Goal: Information Seeking & Learning: Learn about a topic

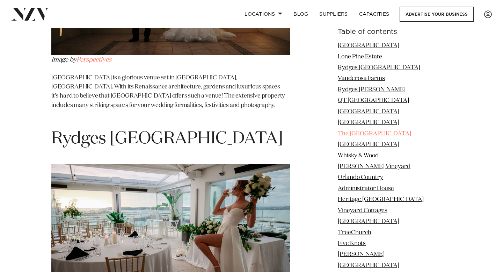
scroll to position [1423, 0]
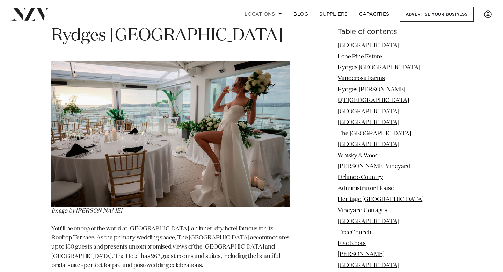
click at [271, 18] on link "Locations" at bounding box center [263, 14] width 49 height 15
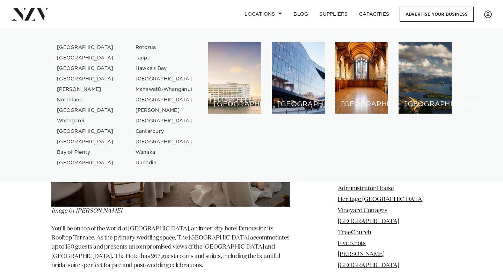
click at [75, 60] on link "[GEOGRAPHIC_DATA]" at bounding box center [85, 58] width 68 height 10
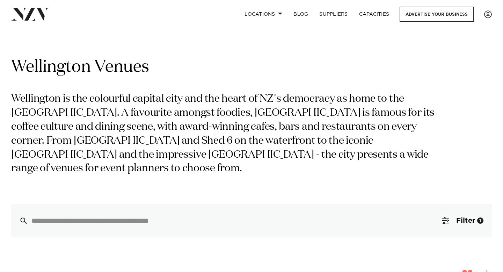
click at [97, 153] on p "Wellington is the colourful capital city and the heart of NZ's democracy as hom…" at bounding box center [227, 133] width 432 height 83
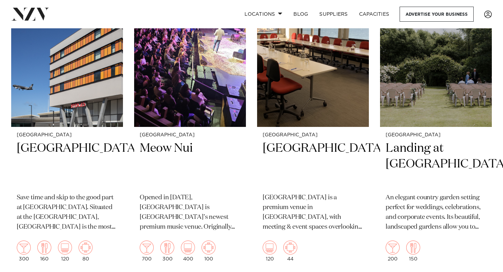
scroll to position [922, 0]
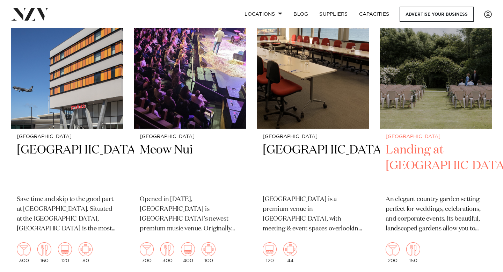
click at [411, 145] on h2 "Landing at [GEOGRAPHIC_DATA]" at bounding box center [435, 165] width 101 height 47
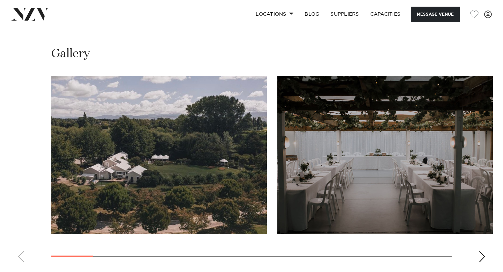
scroll to position [675, 0]
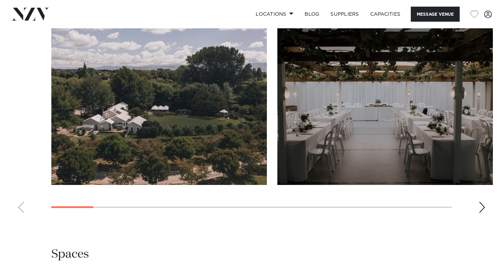
click at [481, 213] on div "Next slide" at bounding box center [481, 206] width 7 height 11
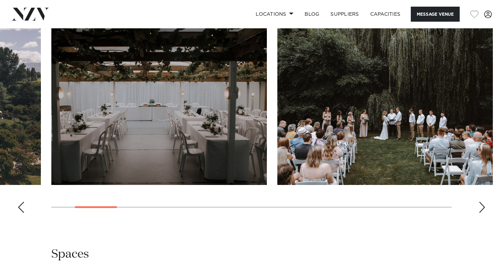
click at [482, 213] on div "Next slide" at bounding box center [481, 206] width 7 height 11
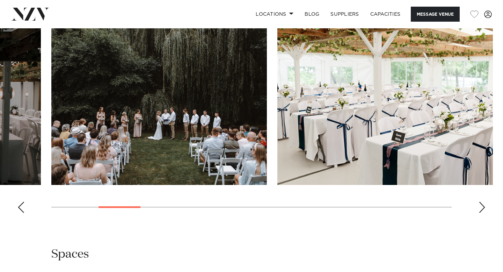
click at [482, 213] on div "Next slide" at bounding box center [481, 206] width 7 height 11
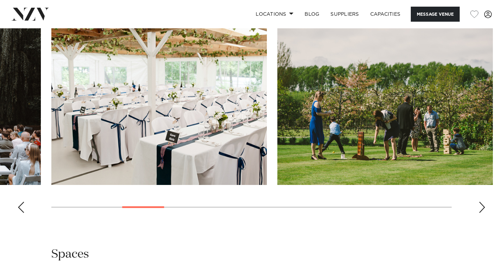
click at [483, 213] on div "Next slide" at bounding box center [481, 206] width 7 height 11
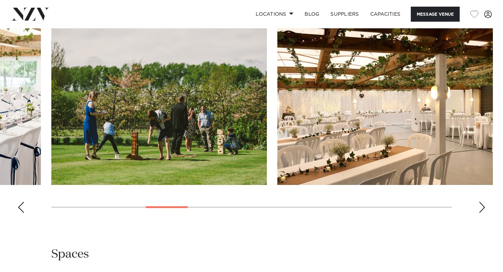
click at [483, 213] on div "Next slide" at bounding box center [481, 206] width 7 height 11
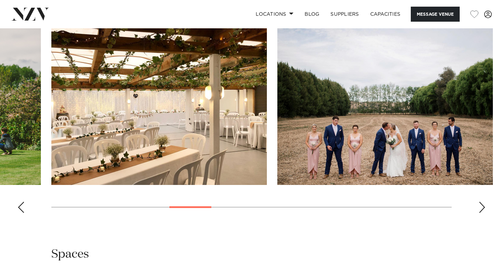
click at [483, 213] on div "Next slide" at bounding box center [481, 206] width 7 height 11
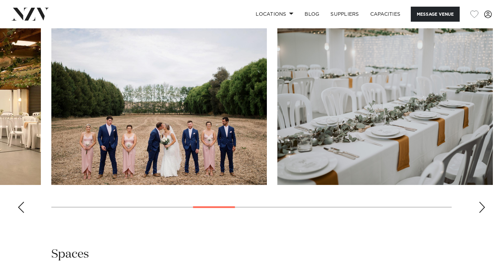
click at [483, 213] on div "Next slide" at bounding box center [481, 206] width 7 height 11
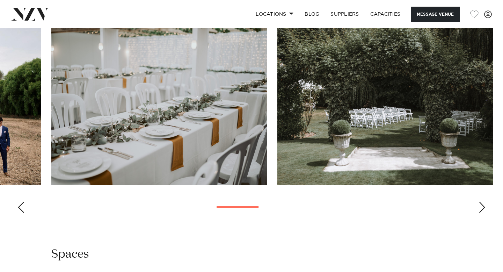
click at [483, 213] on div "Next slide" at bounding box center [481, 206] width 7 height 11
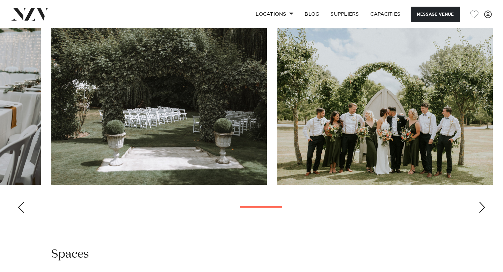
click at [483, 213] on div "Next slide" at bounding box center [481, 206] width 7 height 11
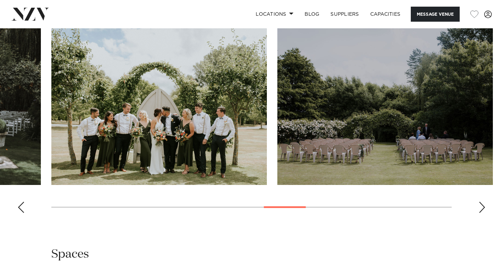
click at [483, 213] on div "Next slide" at bounding box center [481, 206] width 7 height 11
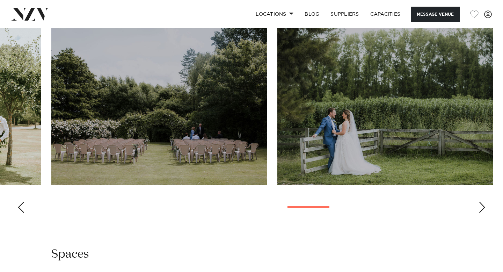
click at [484, 213] on div "Next slide" at bounding box center [481, 206] width 7 height 11
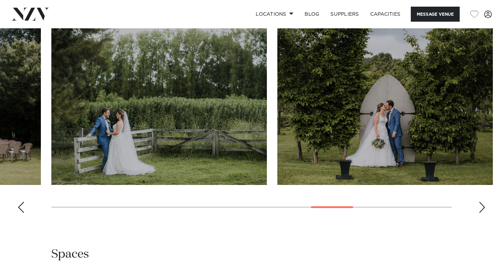
click at [484, 213] on div "Next slide" at bounding box center [481, 206] width 7 height 11
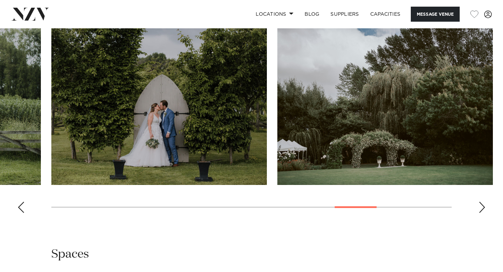
click at [484, 213] on div "Next slide" at bounding box center [481, 206] width 7 height 11
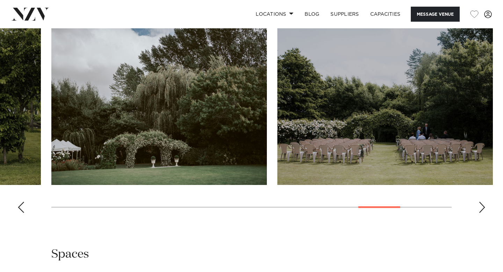
click at [484, 213] on div "Next slide" at bounding box center [481, 206] width 7 height 11
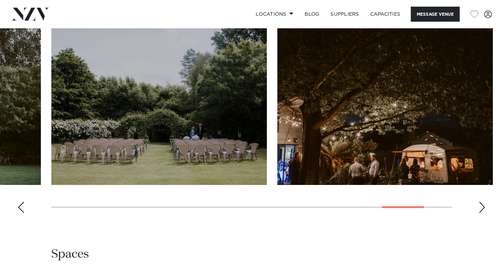
click at [484, 213] on div "Next slide" at bounding box center [481, 206] width 7 height 11
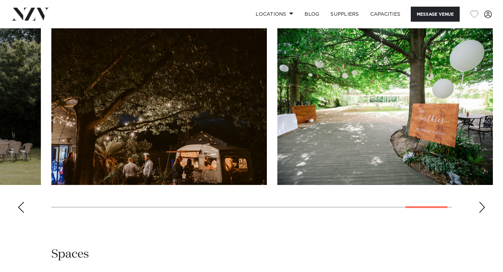
click at [485, 213] on div "Next slide" at bounding box center [481, 206] width 7 height 11
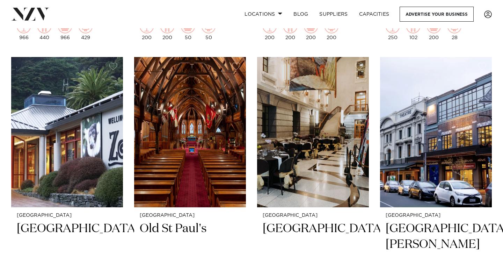
scroll to position [1447, 0]
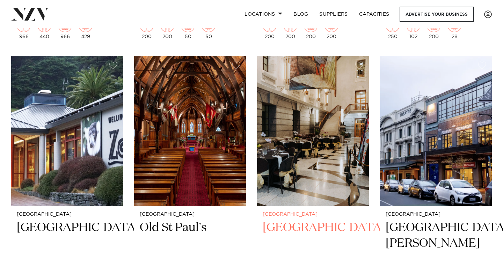
click at [316, 151] on img at bounding box center [313, 131] width 112 height 150
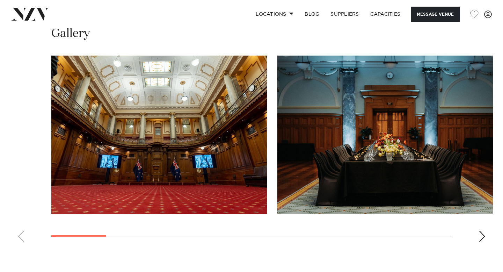
scroll to position [695, 0]
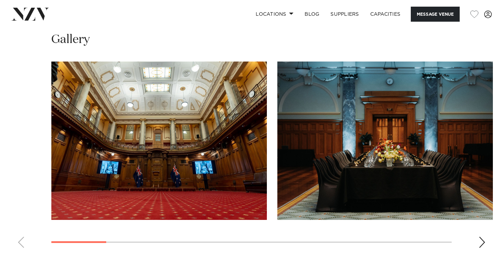
click at [481, 243] on div "Next slide" at bounding box center [481, 241] width 7 height 11
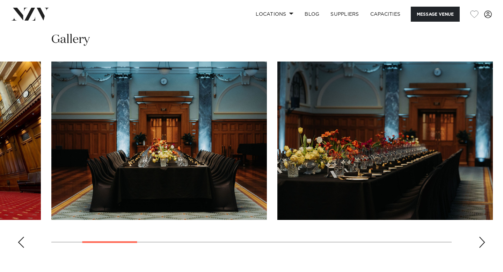
click at [482, 243] on div "Next slide" at bounding box center [481, 241] width 7 height 11
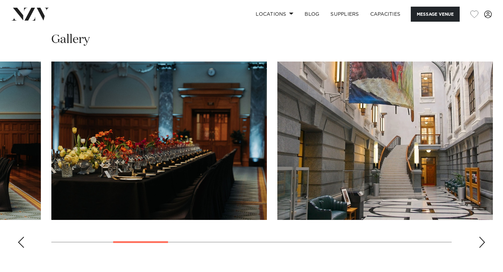
click at [482, 243] on div "Next slide" at bounding box center [481, 241] width 7 height 11
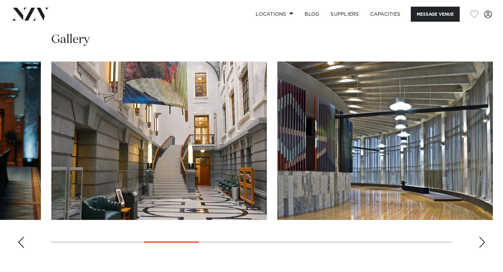
click at [482, 243] on div "Next slide" at bounding box center [481, 241] width 7 height 11
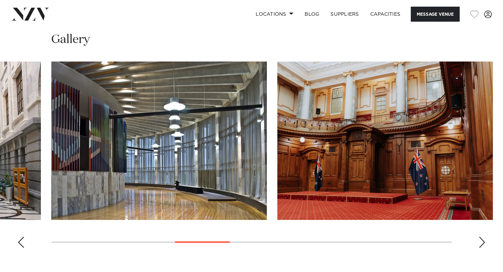
click at [483, 243] on div "Next slide" at bounding box center [481, 241] width 7 height 11
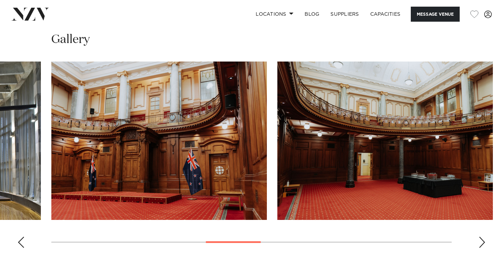
click at [483, 243] on div "Next slide" at bounding box center [481, 241] width 7 height 11
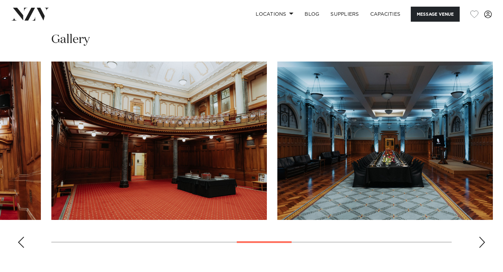
click at [483, 243] on div "Next slide" at bounding box center [481, 241] width 7 height 11
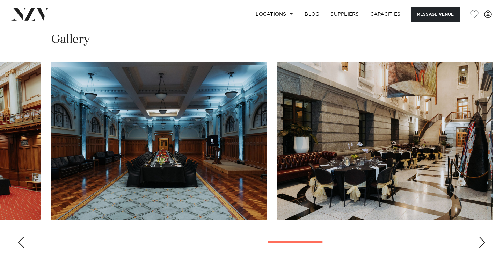
click at [483, 243] on div "Next slide" at bounding box center [481, 241] width 7 height 11
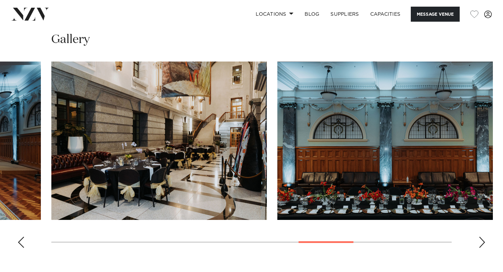
click at [484, 243] on div "Next slide" at bounding box center [481, 241] width 7 height 11
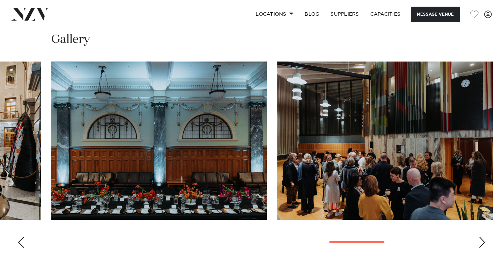
click at [484, 243] on div "Next slide" at bounding box center [481, 241] width 7 height 11
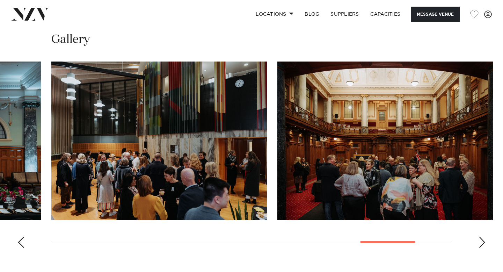
click at [484, 243] on div "Next slide" at bounding box center [481, 241] width 7 height 11
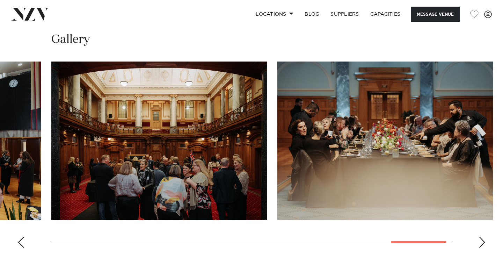
click at [484, 243] on div "Next slide" at bounding box center [481, 241] width 7 height 11
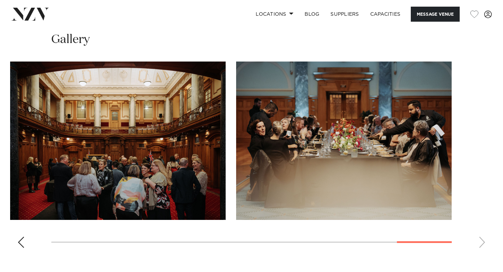
click at [484, 243] on swiper-container at bounding box center [251, 157] width 503 height 192
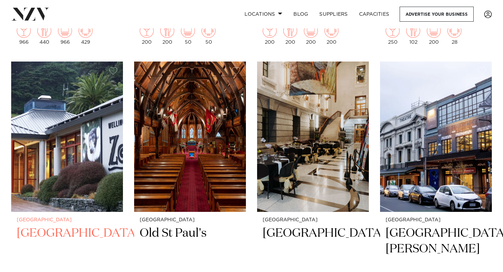
scroll to position [1442, 0]
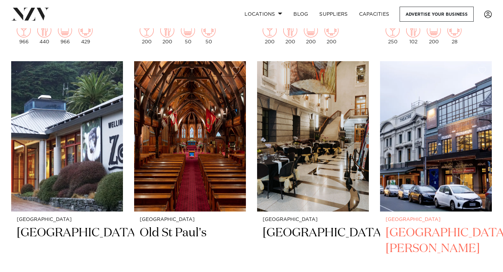
click at [476, 144] on img at bounding box center [436, 136] width 112 height 150
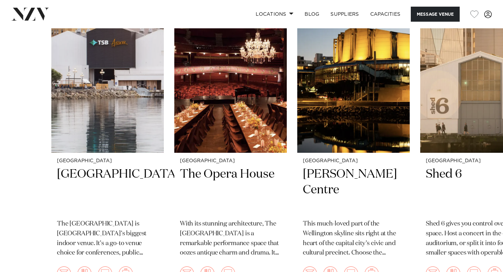
scroll to position [1189, 0]
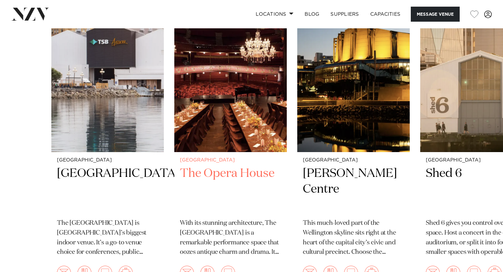
click at [246, 165] on h2 "The Opera House" at bounding box center [230, 188] width 101 height 47
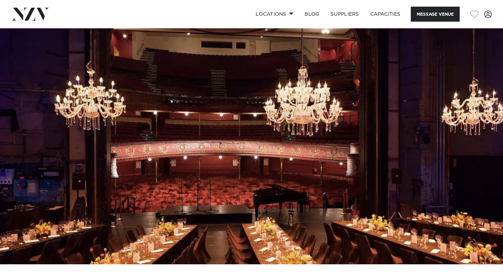
click at [361, 198] on img at bounding box center [251, 146] width 503 height 236
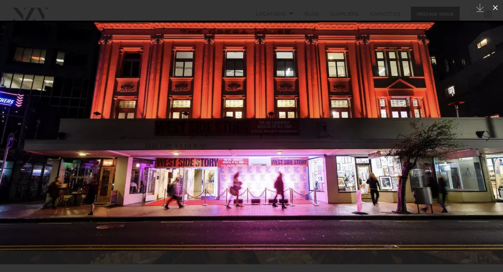
click at [491, 15] on button at bounding box center [494, 7] width 15 height 15
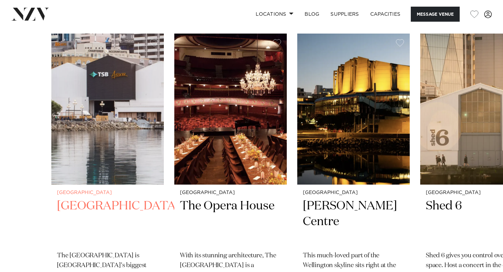
scroll to position [1157, 0]
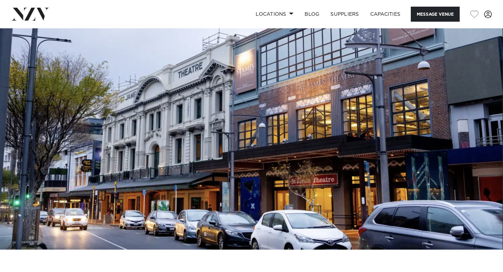
scroll to position [11, 0]
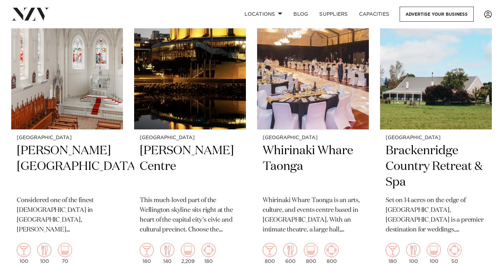
scroll to position [1826, 0]
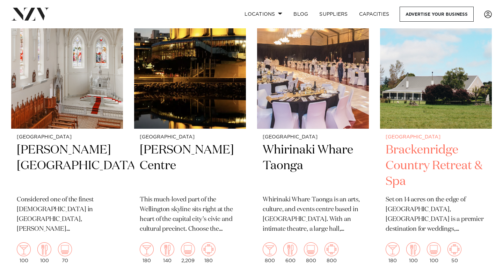
click at [434, 133] on div "Wellington Brackenridge Country Retreat & Spa Set on 14 acres on the edge of Ma…" at bounding box center [436, 199] width 112 height 140
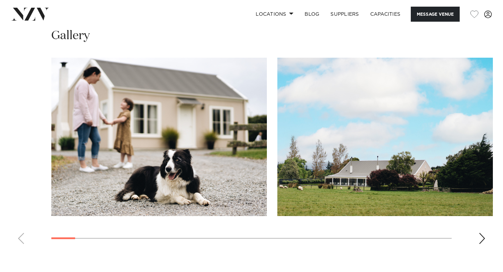
scroll to position [712, 0]
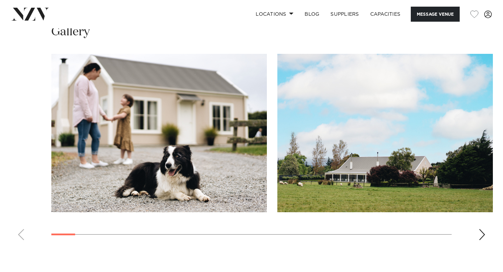
click at [479, 234] on div "Next slide" at bounding box center [481, 234] width 7 height 11
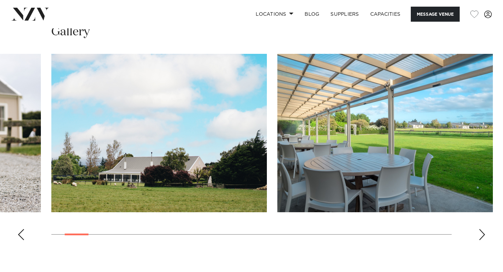
click at [479, 234] on div "Next slide" at bounding box center [481, 234] width 7 height 11
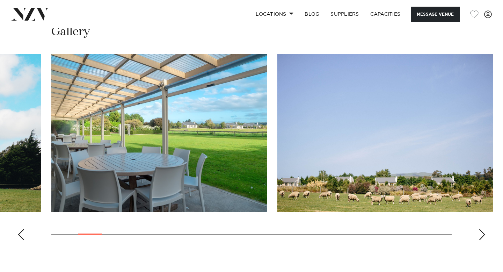
click at [479, 234] on div "Next slide" at bounding box center [481, 234] width 7 height 11
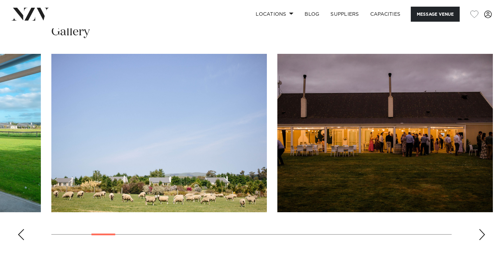
click at [479, 234] on div "Next slide" at bounding box center [481, 234] width 7 height 11
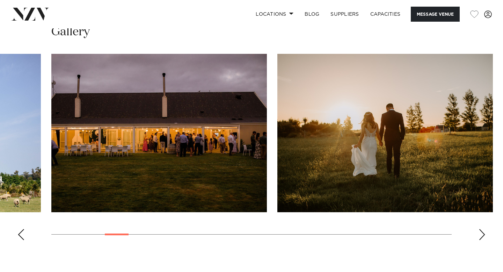
click at [479, 234] on div "Next slide" at bounding box center [481, 234] width 7 height 11
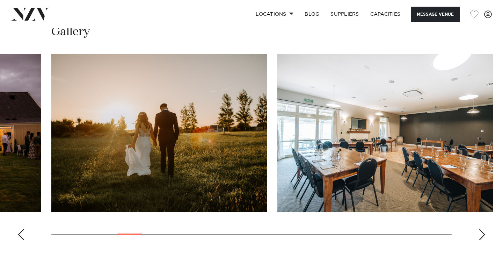
click at [479, 234] on div "Next slide" at bounding box center [481, 234] width 7 height 11
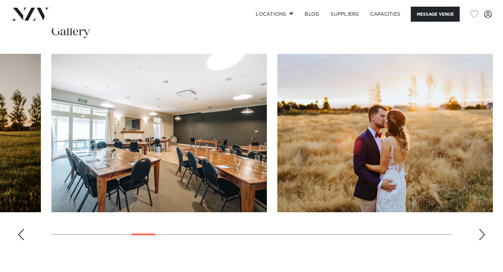
click at [479, 234] on div "Next slide" at bounding box center [481, 234] width 7 height 11
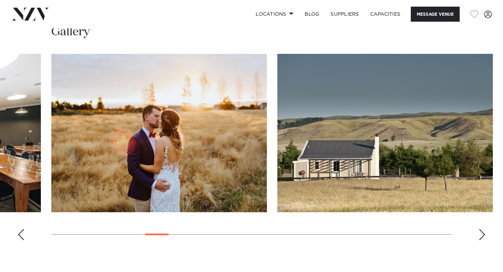
click at [479, 234] on div "Next slide" at bounding box center [481, 234] width 7 height 11
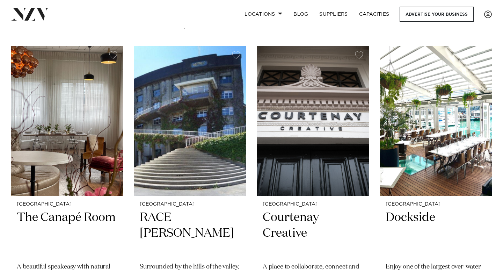
scroll to position [2061, 0]
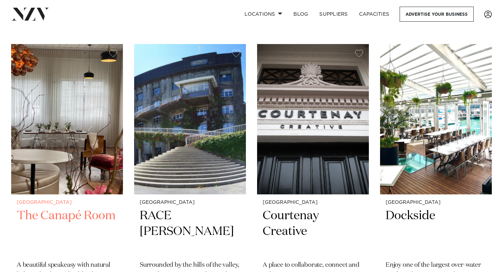
click at [113, 211] on h2 "The Canapé Room" at bounding box center [67, 231] width 101 height 47
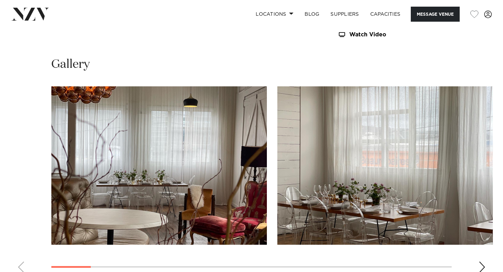
scroll to position [610, 0]
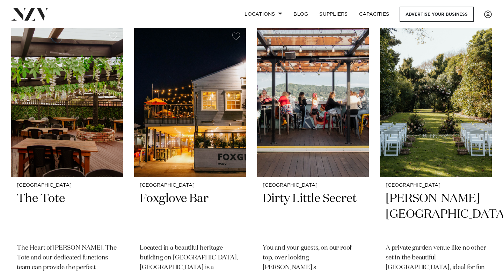
scroll to position [2681, 0]
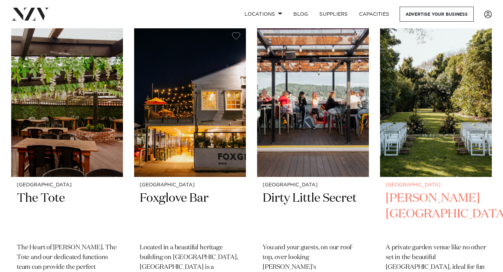
click at [429, 127] on img at bounding box center [436, 102] width 112 height 150
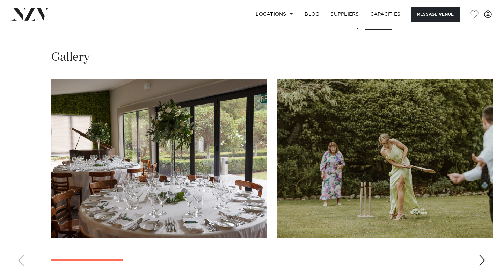
scroll to position [618, 0]
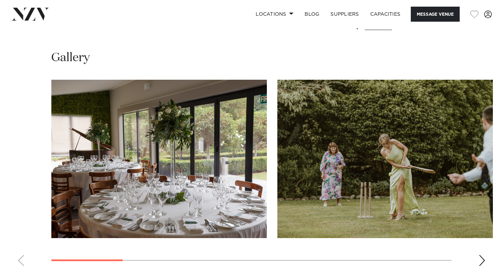
click at [479, 222] on swiper-container at bounding box center [251, 176] width 503 height 192
click at [481, 255] on div "Next slide" at bounding box center [481, 260] width 7 height 11
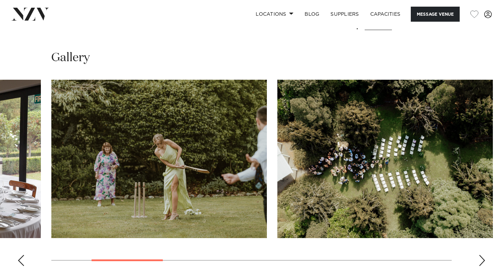
click at [481, 255] on div "Next slide" at bounding box center [481, 260] width 7 height 11
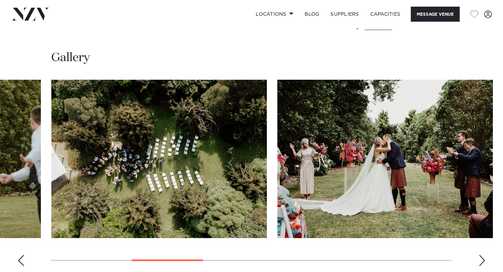
click at [481, 255] on div "Next slide" at bounding box center [481, 260] width 7 height 11
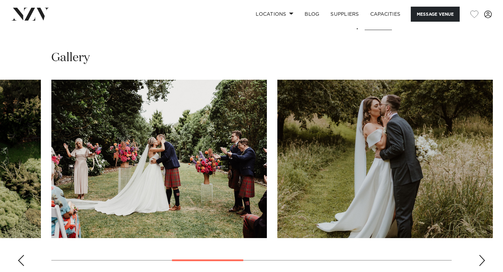
click at [482, 255] on div "Next slide" at bounding box center [481, 260] width 7 height 11
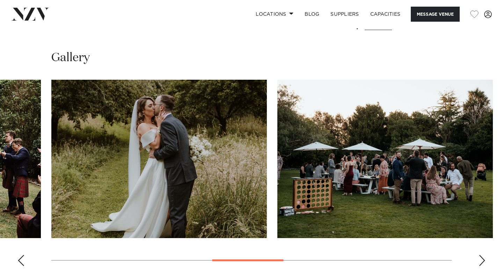
click at [482, 255] on div "Next slide" at bounding box center [481, 260] width 7 height 11
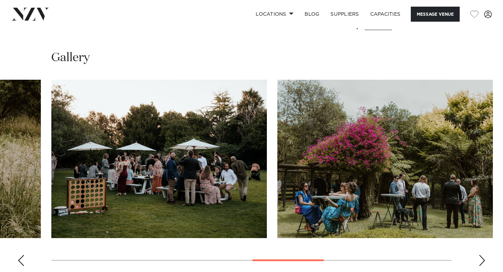
click at [482, 255] on div "Next slide" at bounding box center [481, 260] width 7 height 11
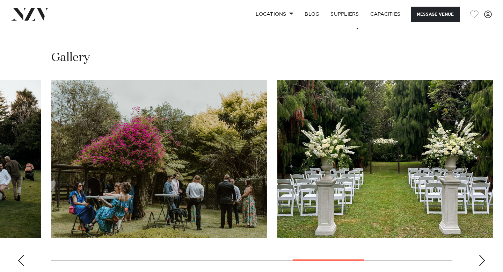
click at [483, 255] on div "Next slide" at bounding box center [481, 260] width 7 height 11
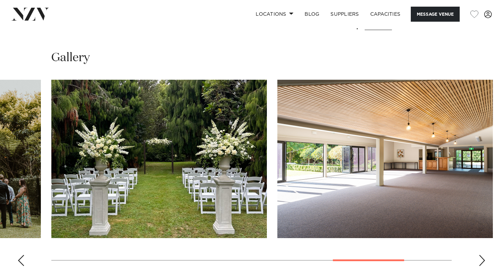
click at [483, 255] on div "Next slide" at bounding box center [481, 260] width 7 height 11
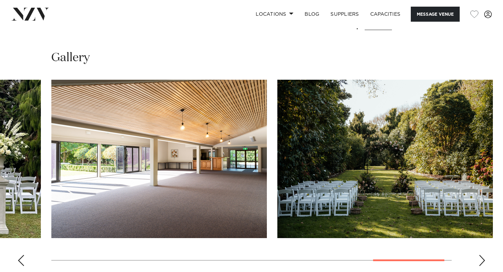
click at [483, 255] on div "Next slide" at bounding box center [481, 260] width 7 height 11
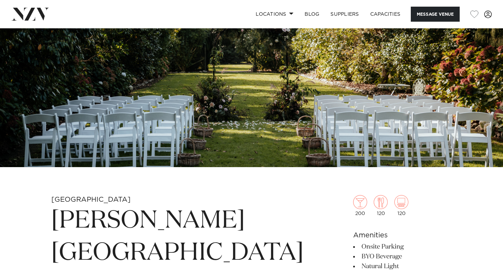
scroll to position [0, 0]
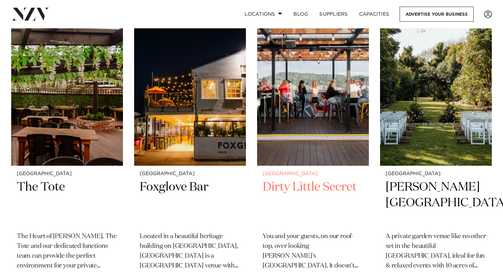
scroll to position [2695, 0]
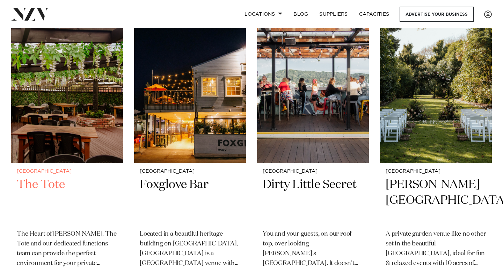
click at [95, 112] on img at bounding box center [67, 88] width 112 height 150
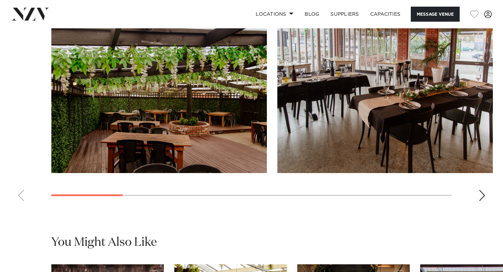
scroll to position [646, 0]
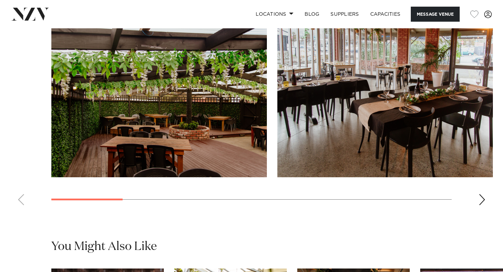
click at [476, 183] on swiper-container at bounding box center [251, 115] width 503 height 192
click at [477, 197] on swiper-container at bounding box center [251, 115] width 503 height 192
click at [480, 194] on div "Next slide" at bounding box center [481, 199] width 7 height 11
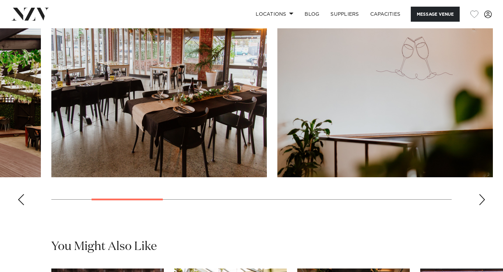
click at [481, 194] on div "Next slide" at bounding box center [481, 199] width 7 height 11
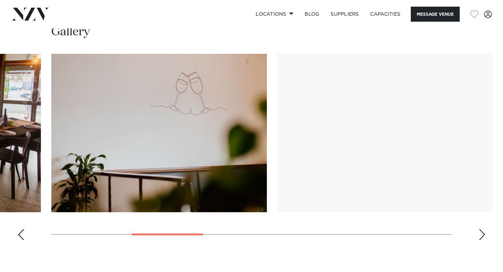
scroll to position [606, 0]
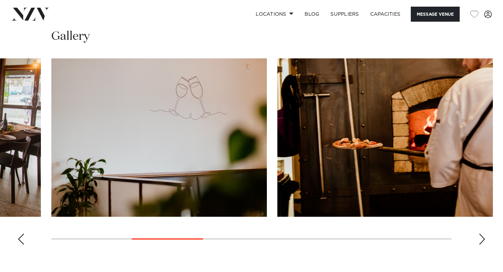
click at [482, 234] on div "Next slide" at bounding box center [481, 238] width 7 height 11
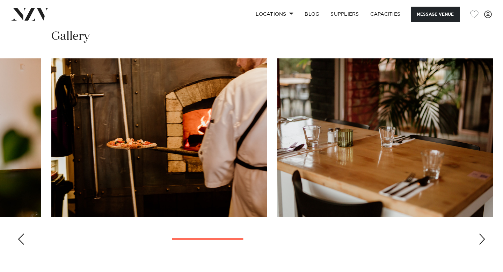
click at [483, 234] on div "Next slide" at bounding box center [481, 238] width 7 height 11
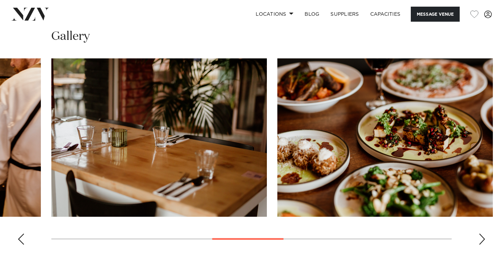
click at [483, 234] on div "Next slide" at bounding box center [481, 238] width 7 height 11
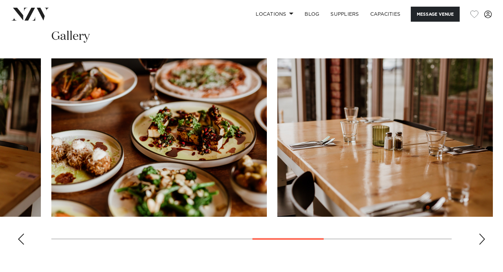
click at [484, 234] on div "Next slide" at bounding box center [481, 238] width 7 height 11
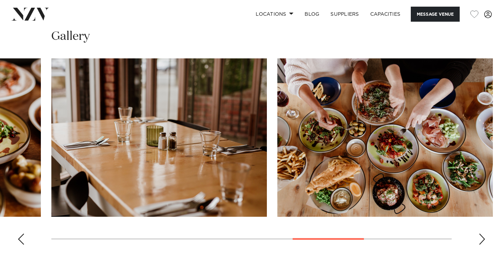
click at [484, 234] on div "Next slide" at bounding box center [481, 238] width 7 height 11
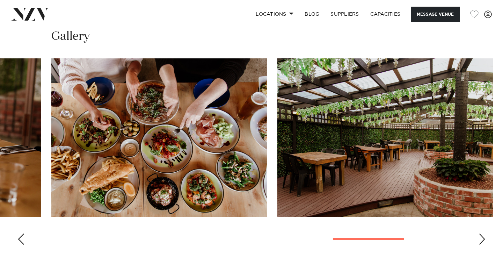
click at [484, 234] on div "Next slide" at bounding box center [481, 238] width 7 height 11
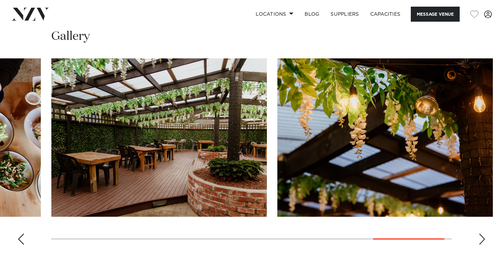
click at [485, 234] on div "Next slide" at bounding box center [481, 238] width 7 height 11
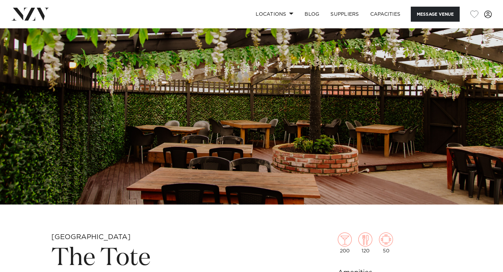
scroll to position [0, 0]
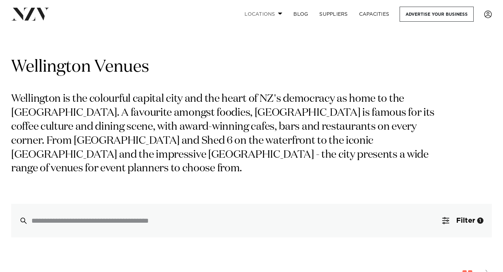
click at [267, 14] on link "Locations" at bounding box center [263, 14] width 49 height 15
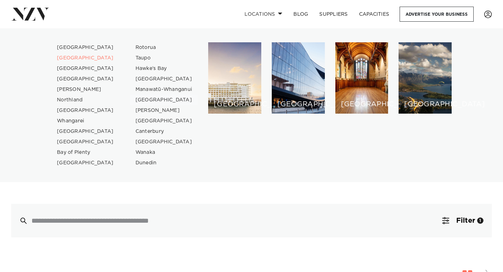
click at [146, 102] on link "[GEOGRAPHIC_DATA]" at bounding box center [164, 100] width 68 height 10
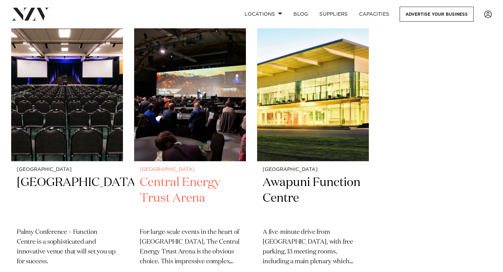
scroll to position [201, 0]
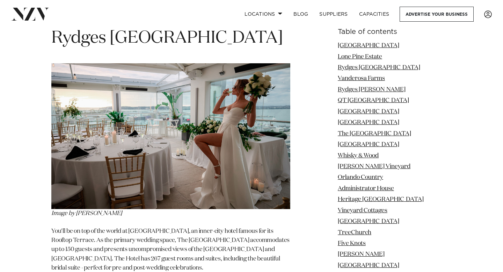
scroll to position [1423, 0]
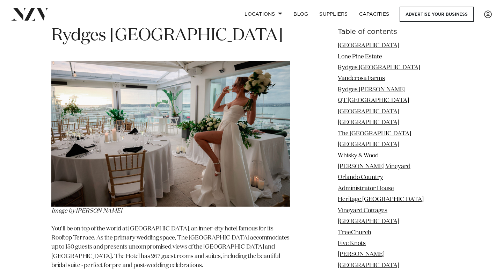
click at [73, 132] on img at bounding box center [170, 134] width 239 height 146
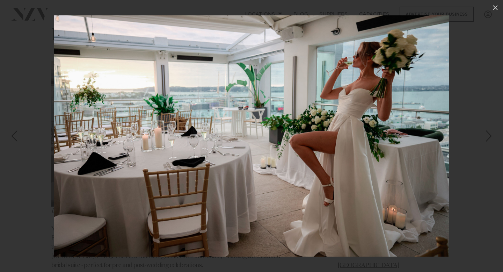
click at [76, 150] on img at bounding box center [251, 135] width 395 height 241
click at [49, 145] on div at bounding box center [251, 136] width 503 height 272
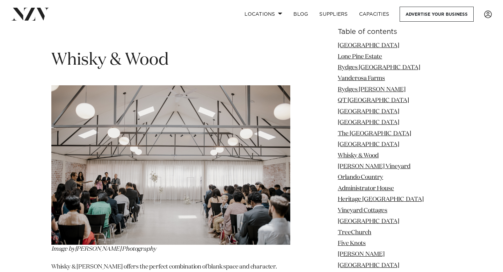
scroll to position [3535, 0]
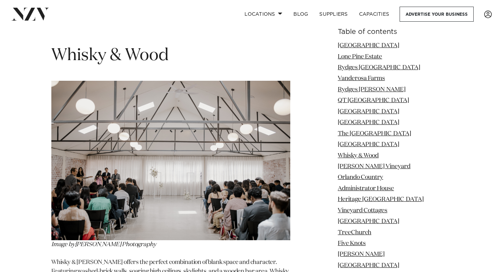
click at [112, 178] on img at bounding box center [170, 160] width 239 height 159
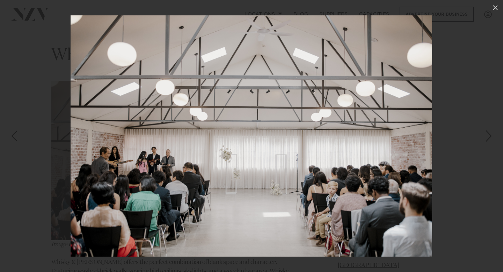
click at [105, 157] on img at bounding box center [251, 135] width 361 height 241
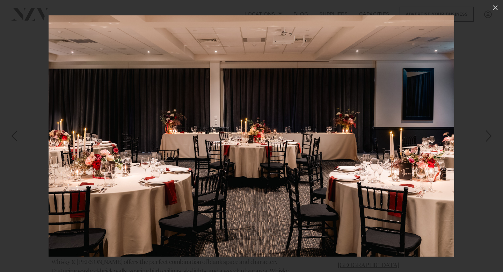
click at [16, 153] on link at bounding box center [12, 135] width 24 height 35
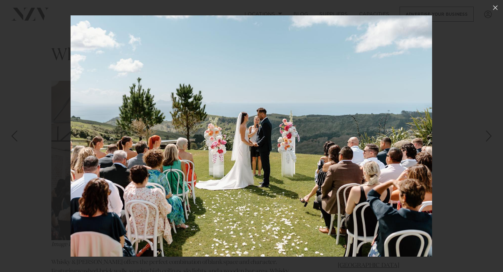
click at [16, 153] on div at bounding box center [251, 136] width 503 height 272
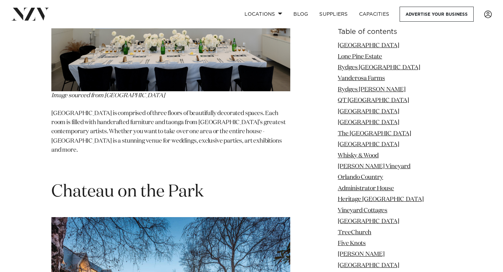
scroll to position [6572, 0]
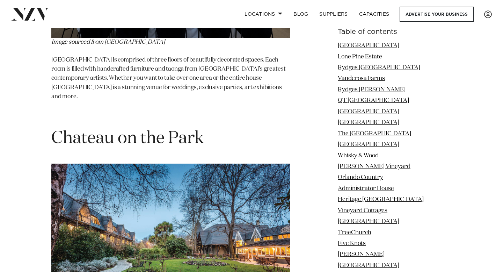
click at [121, 163] on img at bounding box center [170, 242] width 239 height 159
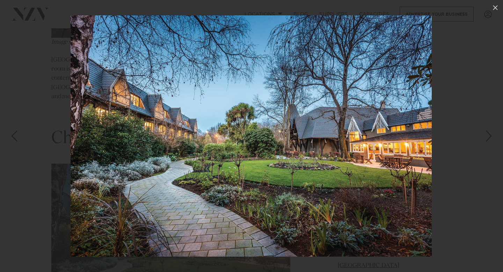
click at [120, 170] on img at bounding box center [251, 135] width 361 height 241
click at [83, 161] on img at bounding box center [251, 135] width 361 height 241
click at [34, 154] on div at bounding box center [251, 136] width 503 height 272
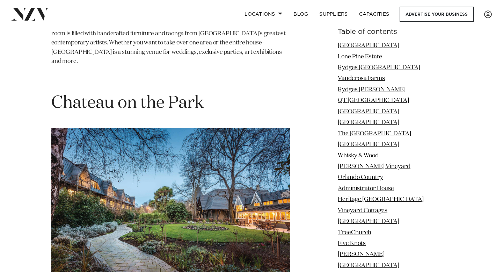
scroll to position [6607, 0]
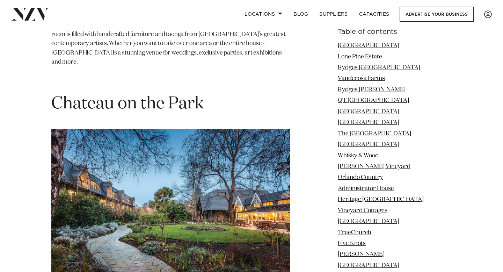
click at [118, 129] on img at bounding box center [170, 208] width 239 height 159
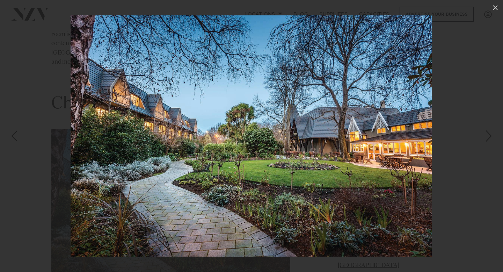
click at [118, 80] on img at bounding box center [251, 135] width 361 height 241
click at [29, 156] on div at bounding box center [251, 136] width 503 height 272
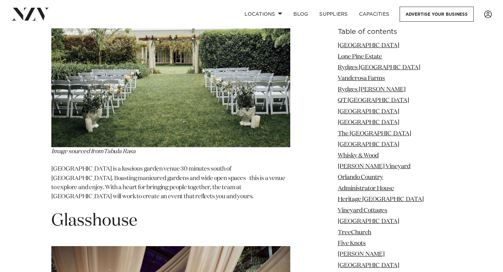
scroll to position [9612, 0]
